Goal: Task Accomplishment & Management: Use online tool/utility

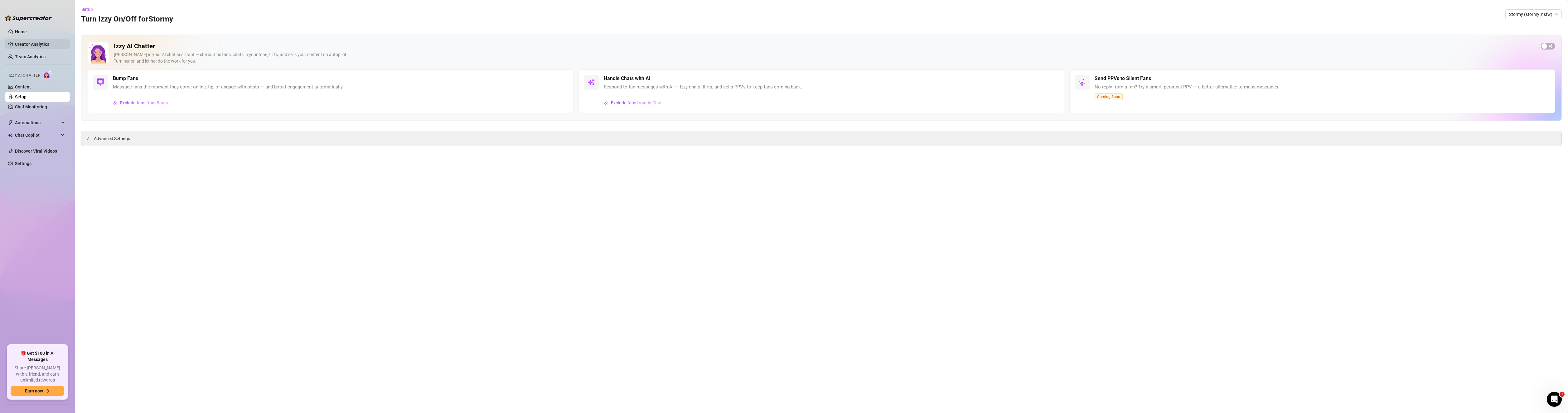
click at [29, 44] on link "Creator Analytics" at bounding box center [40, 44] width 50 height 10
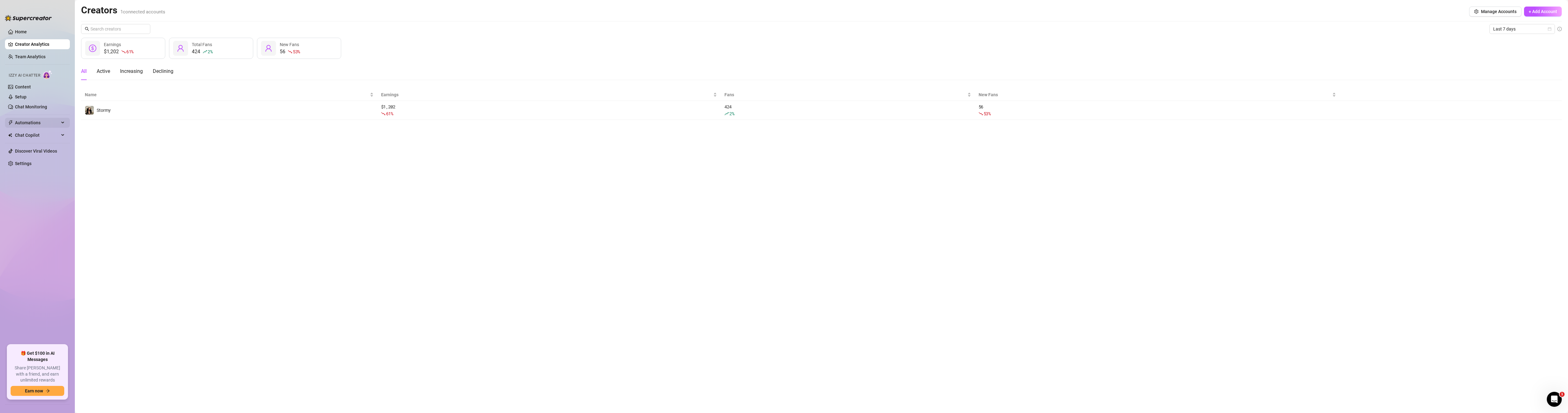
click at [43, 121] on span "Automations" at bounding box center [37, 123] width 44 height 10
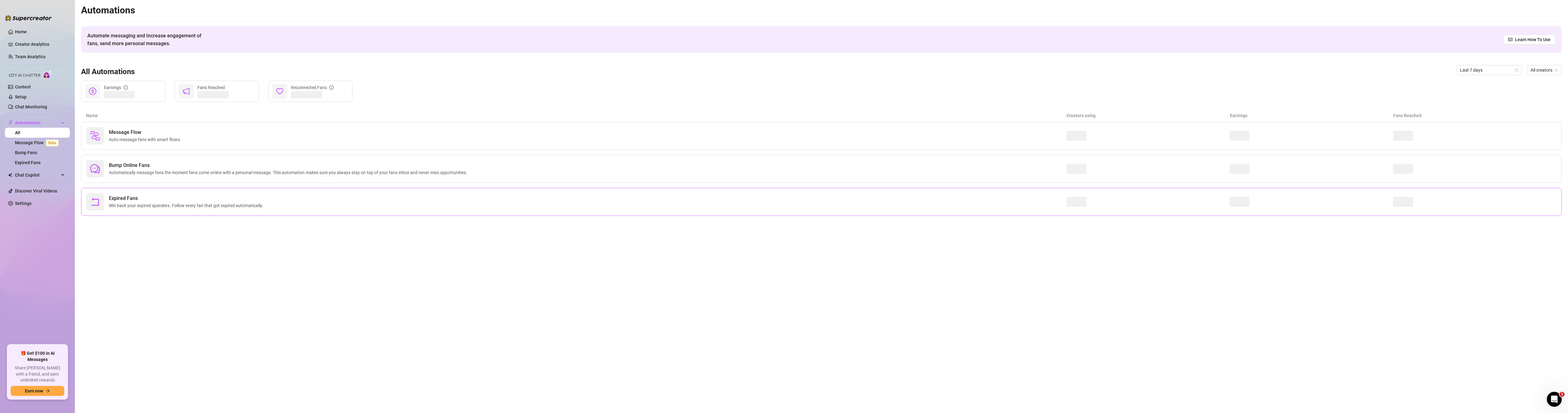
click at [328, 203] on div "Expired Fans Win back your expired spenders. Follow every fan that got expired …" at bounding box center [576, 202] width 980 height 18
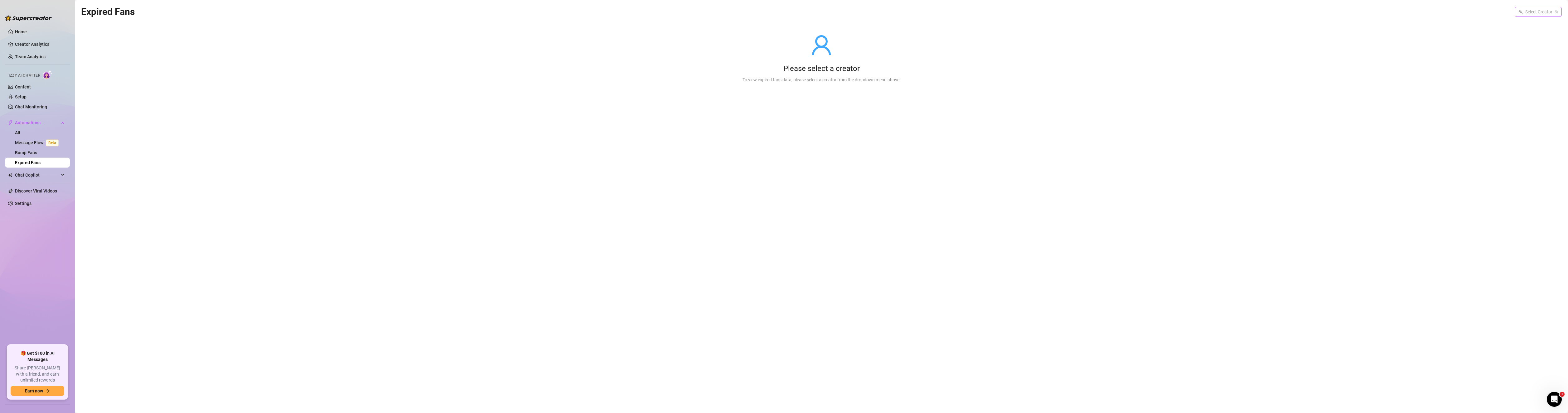
click at [1531, 10] on input "search" at bounding box center [1536, 12] width 34 height 9
click at [1527, 27] on div "Stormy ( stormy_nsfw )" at bounding box center [1529, 24] width 55 height 7
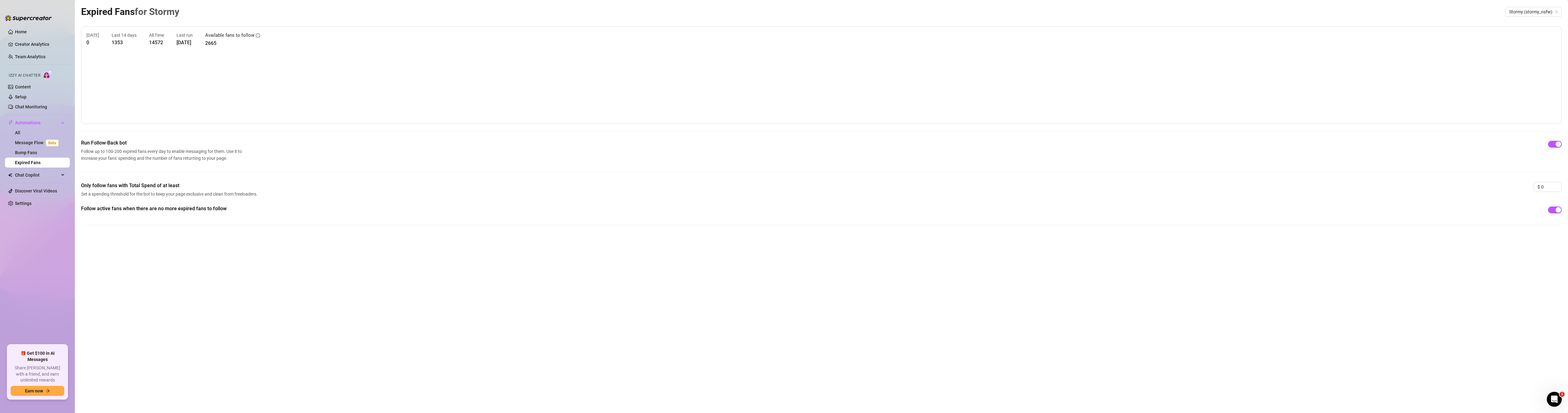
click at [671, 319] on div "Expired Fans for [PERSON_NAME] (stormy_nsfw) [DATE] 0 Last 14 days 1353 All Tim…" at bounding box center [821, 199] width 1481 height 390
click at [37, 144] on link "Message Flow Beta" at bounding box center [38, 143] width 46 height 5
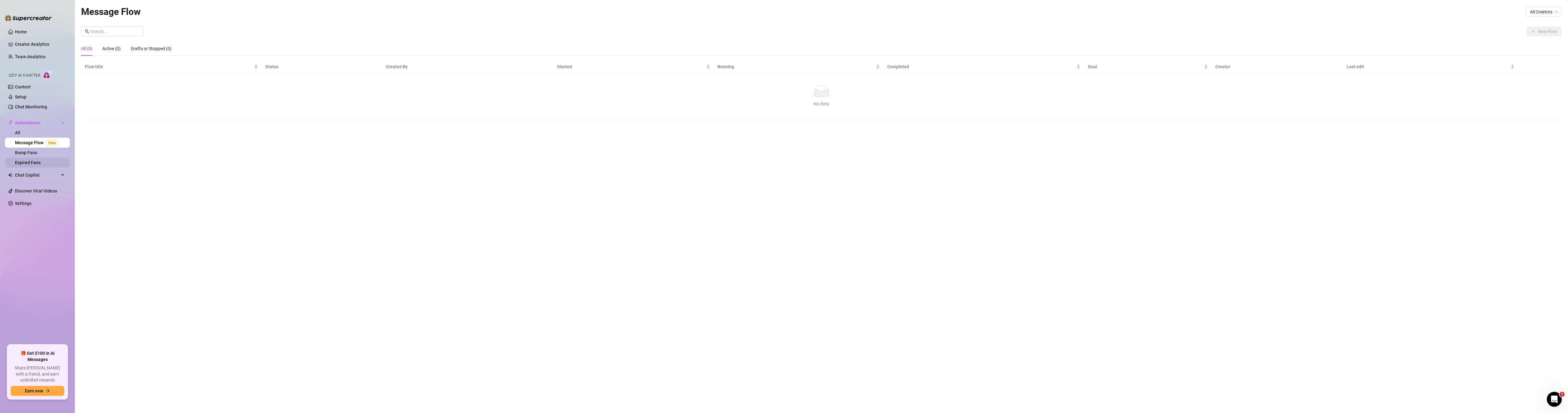
click at [33, 164] on link "Expired Fans" at bounding box center [28, 162] width 26 height 5
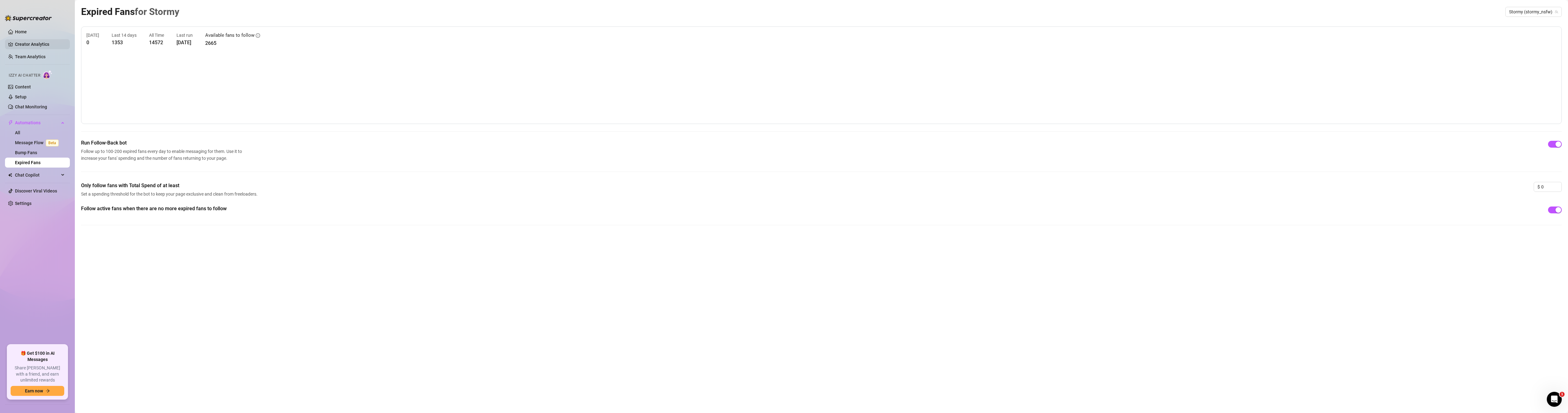
click at [26, 41] on link "Creator Analytics" at bounding box center [40, 44] width 50 height 10
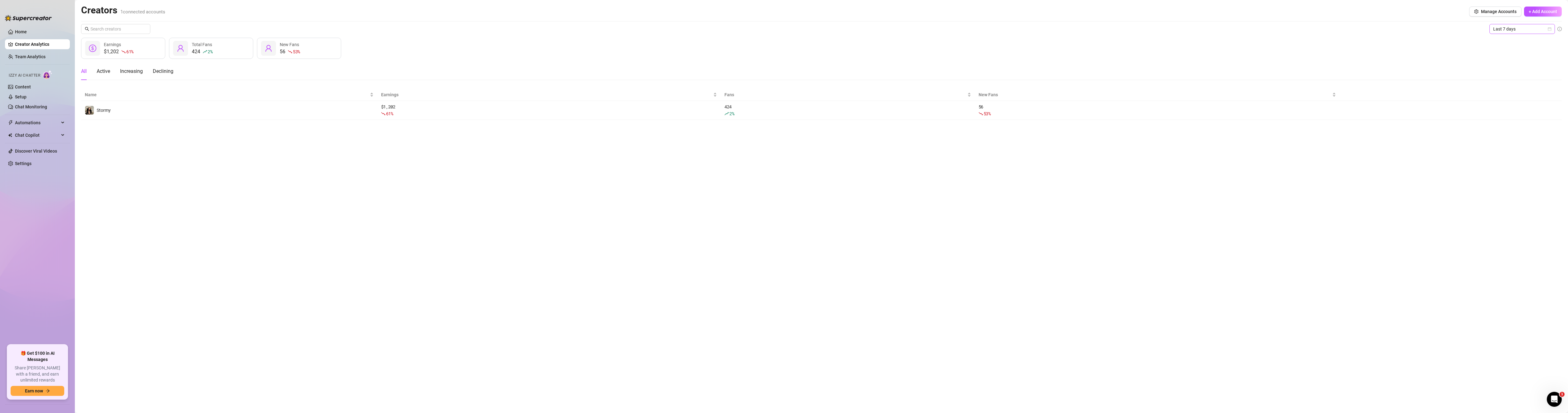
click at [1525, 28] on span "Last 7 days" at bounding box center [1522, 29] width 58 height 9
click at [1516, 68] on div "Last 90 days" at bounding box center [1522, 71] width 63 height 10
click at [1522, 25] on span "Last 90 days" at bounding box center [1522, 29] width 58 height 9
click at [1510, 64] on div "Last 30 days" at bounding box center [1522, 61] width 55 height 7
click at [334, 175] on main "Creators 1 connected accounts Manage Accounts + Add Account Last 30 days Last 3…" at bounding box center [821, 206] width 1493 height 413
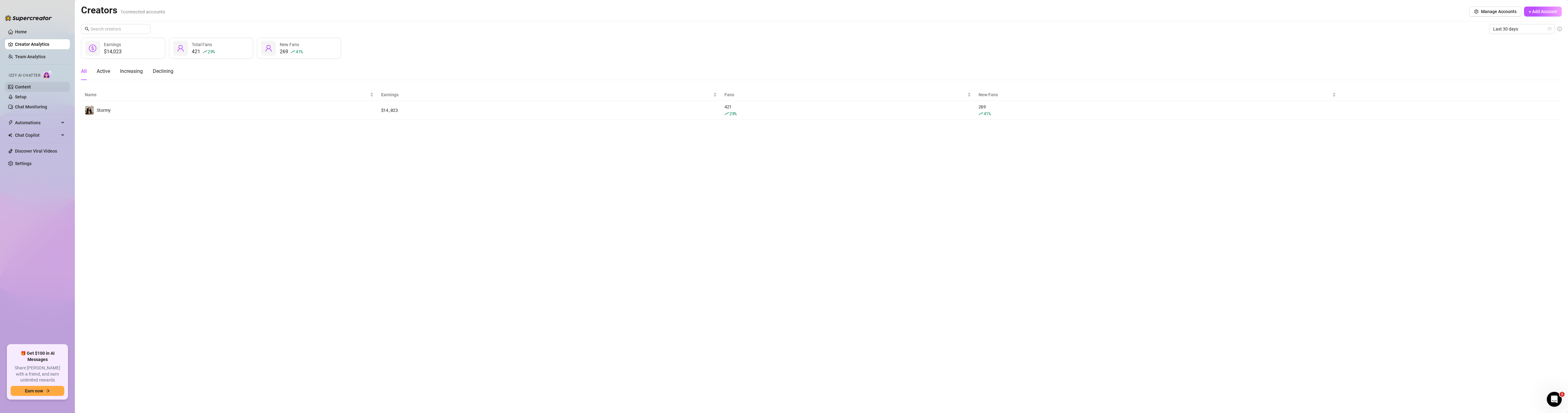
click at [25, 89] on link "Content" at bounding box center [23, 87] width 16 height 5
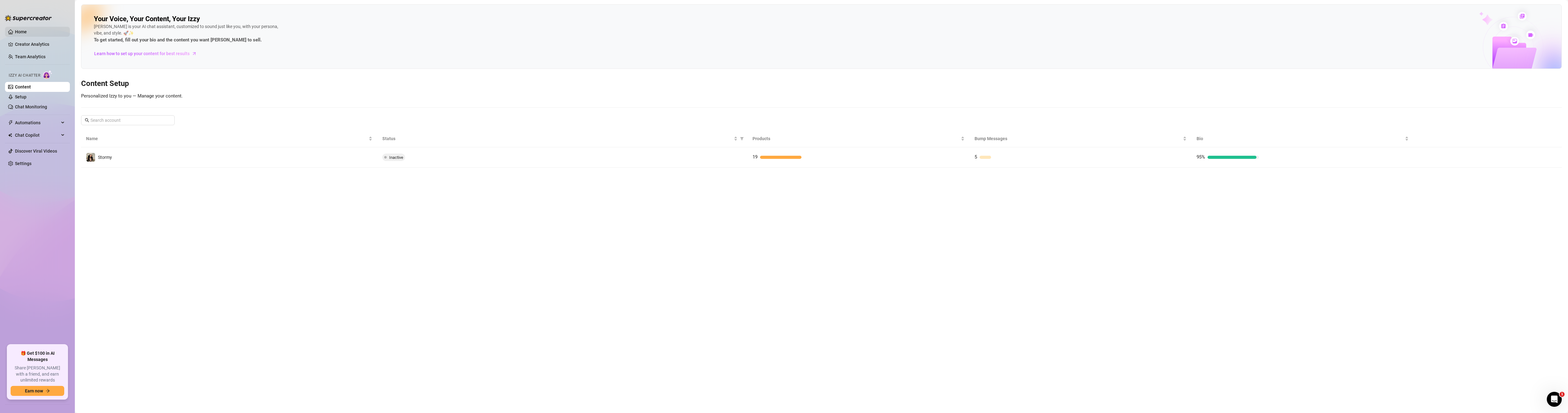
click at [19, 32] on link "Home" at bounding box center [21, 32] width 12 height 5
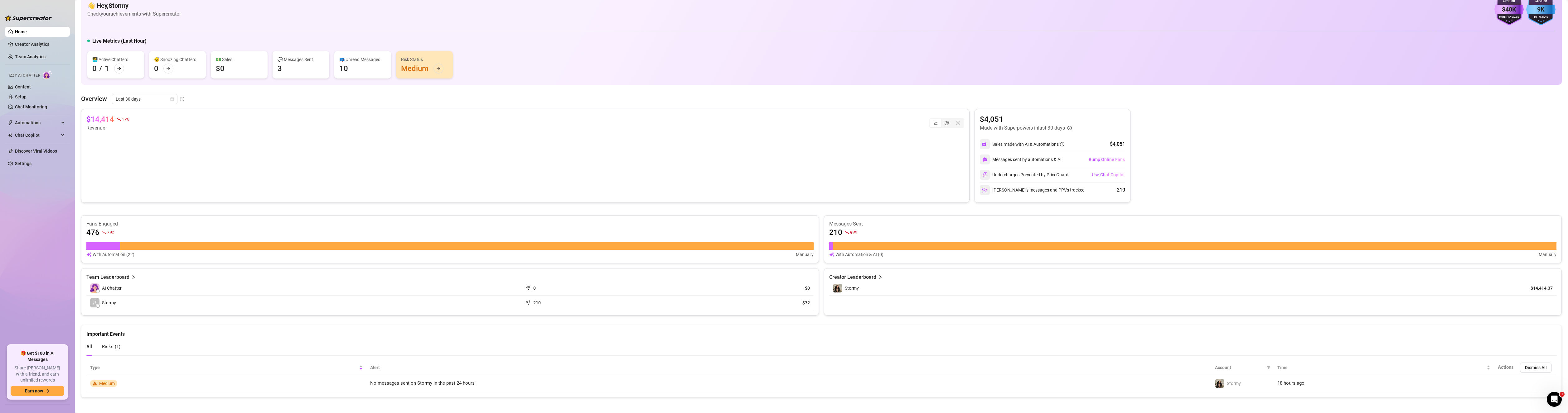
scroll to position [21, 0]
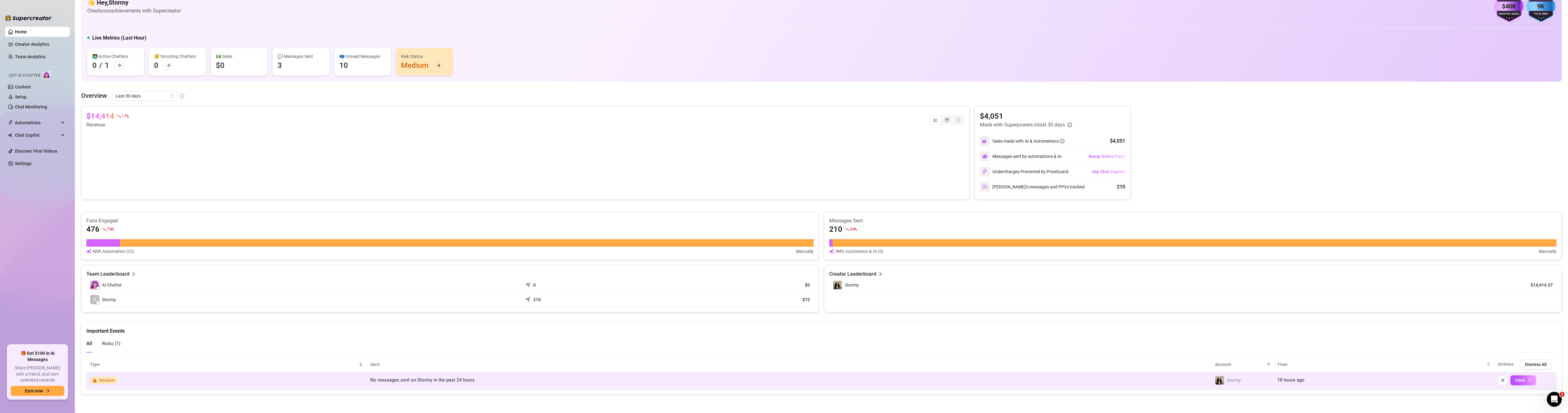
click at [125, 381] on td "Medium" at bounding box center [226, 381] width 280 height 17
click at [1518, 378] on span "View" at bounding box center [1520, 380] width 10 height 5
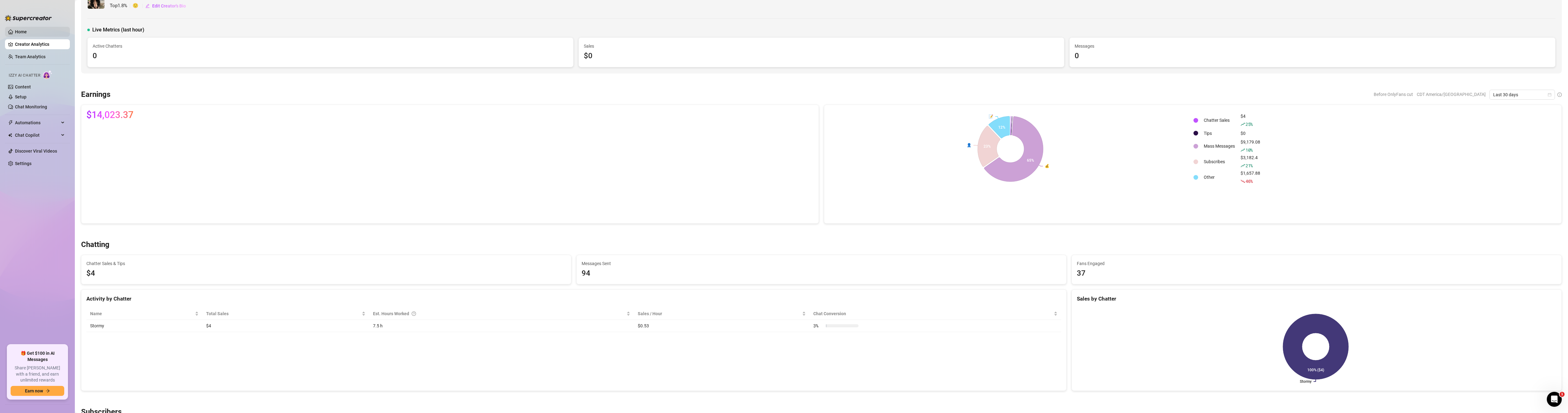
click at [24, 31] on link "Home" at bounding box center [21, 32] width 12 height 5
